Goal: Task Accomplishment & Management: Manage account settings

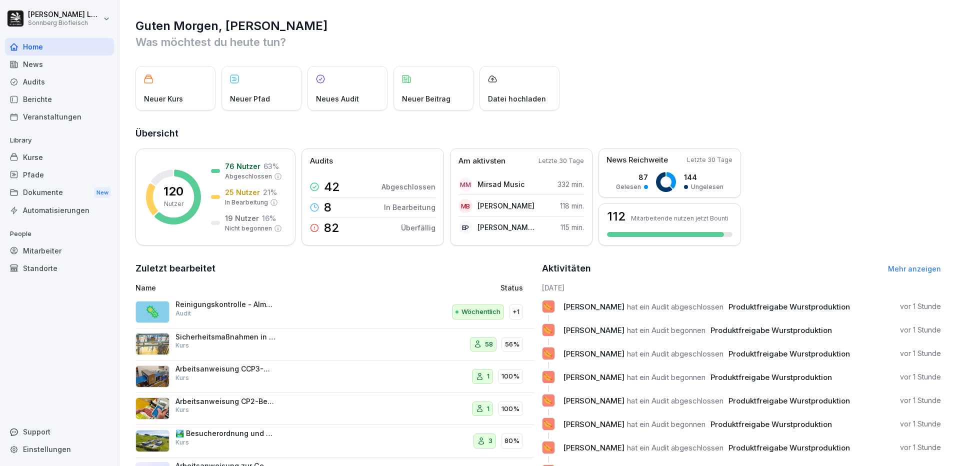
click at [44, 250] on div "Mitarbeiter" at bounding box center [59, 250] width 109 height 17
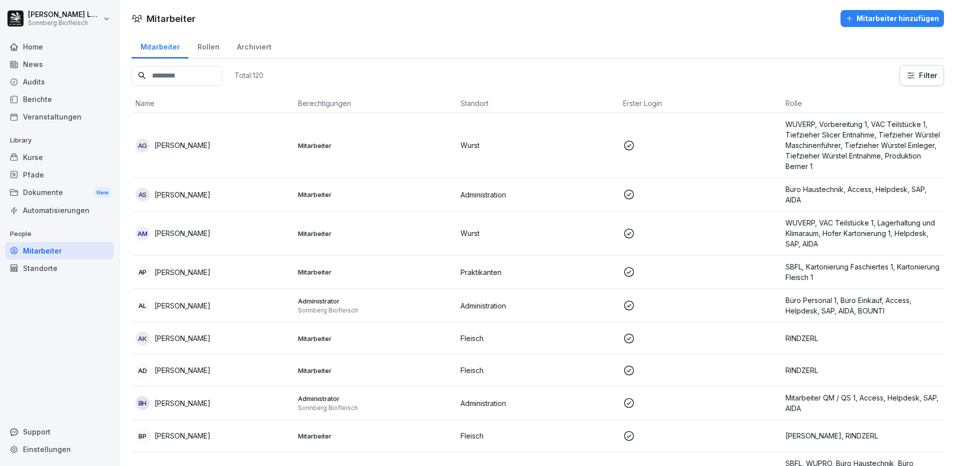
click at [186, 75] on input at bounding box center [176, 75] width 91 height 19
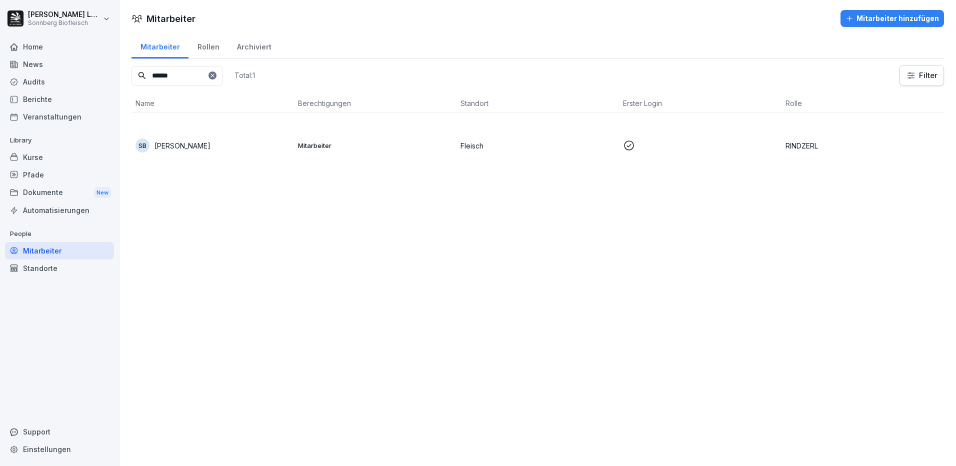
click at [264, 156] on td "SB [PERSON_NAME]" at bounding box center [212, 145] width 162 height 65
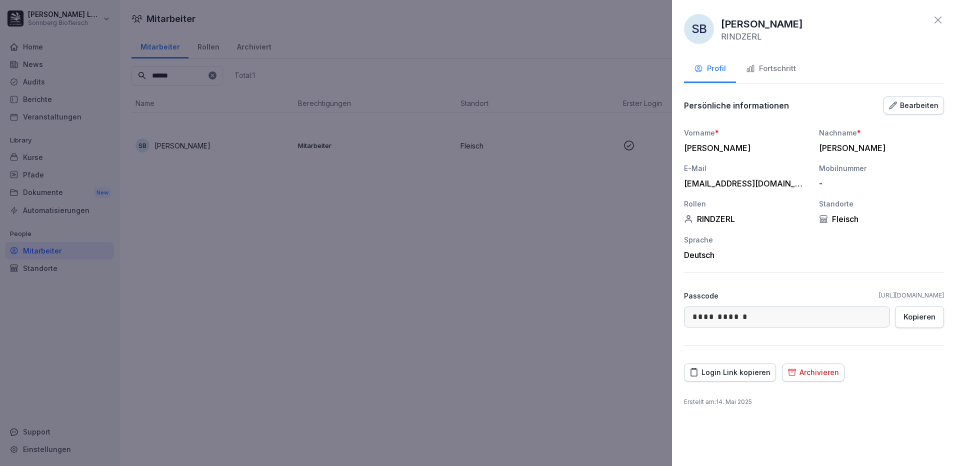
drag, startPoint x: 780, startPoint y: 71, endPoint x: 776, endPoint y: 75, distance: 5.3
click at [780, 71] on div "Fortschritt" at bounding box center [771, 68] width 50 height 11
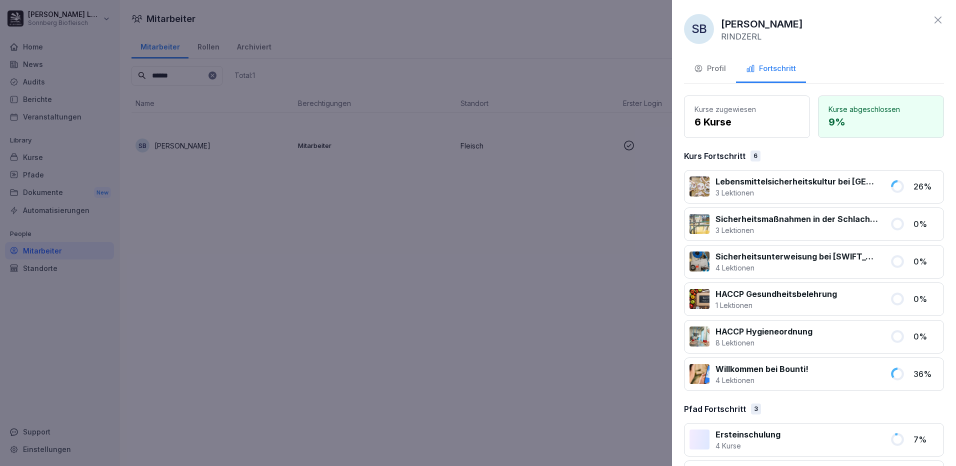
drag, startPoint x: 543, startPoint y: 292, endPoint x: 243, endPoint y: 148, distance: 332.2
click at [538, 290] on div at bounding box center [478, 233] width 956 height 466
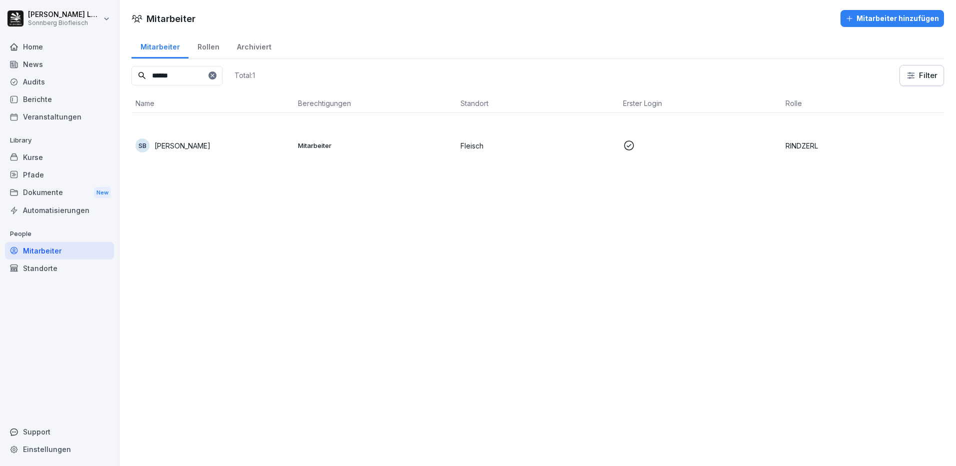
drag, startPoint x: 191, startPoint y: 76, endPoint x: 104, endPoint y: 67, distance: 87.4
click at [104, 67] on div "[PERSON_NAME] Sonnberg Biofleisch Home News Audits Berichte Veranstaltungen Lib…" at bounding box center [478, 233] width 956 height 466
type input "******"
click at [215, 77] on icon at bounding box center [212, 75] width 6 height 6
